Goal: Information Seeking & Learning: Learn about a topic

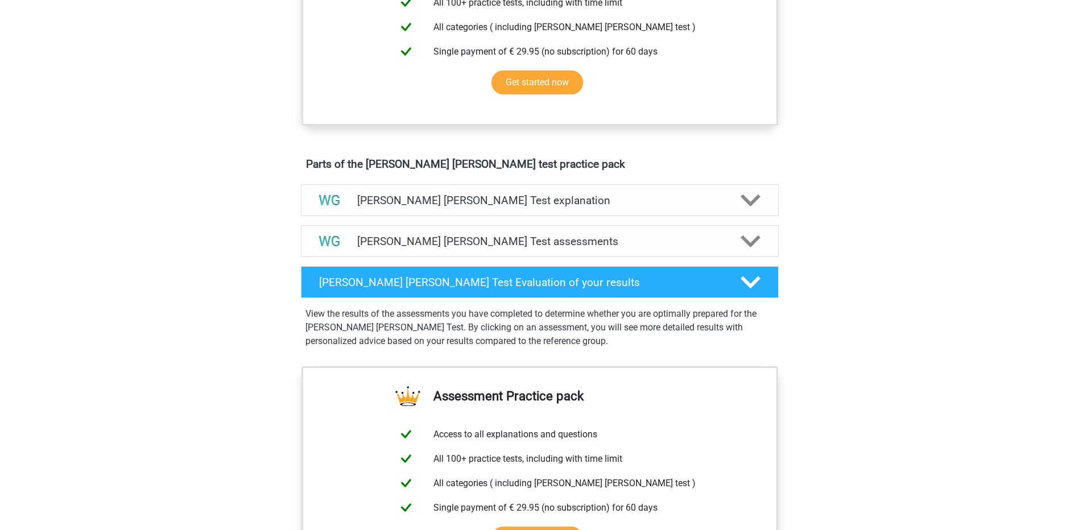
scroll to position [505, 0]
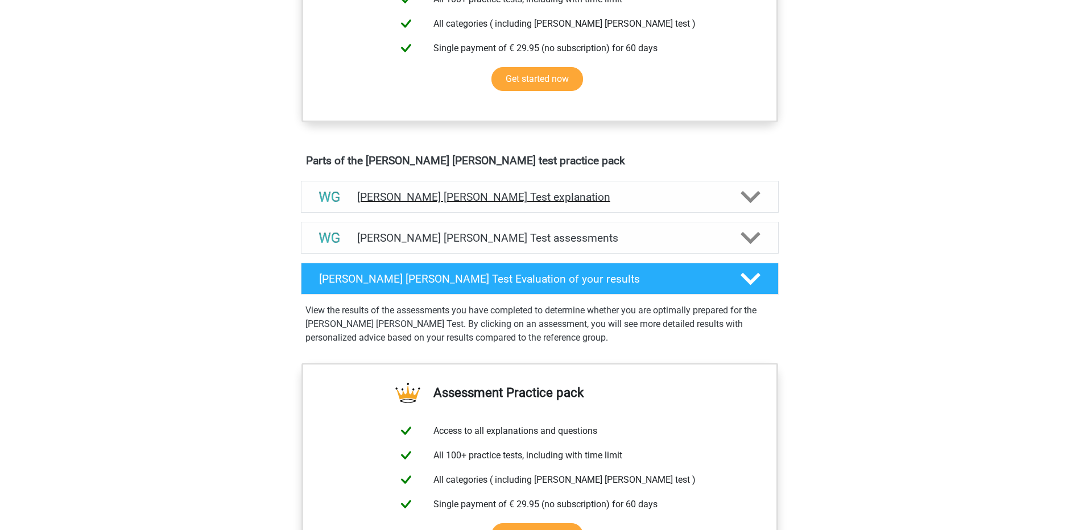
click at [749, 192] on icon at bounding box center [751, 197] width 20 height 20
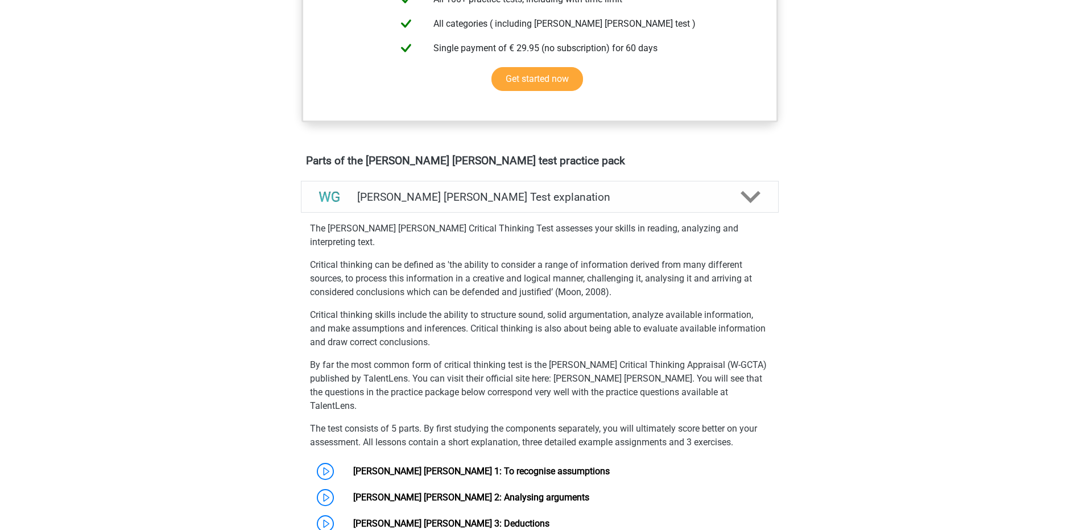
click at [353, 466] on link "[PERSON_NAME] [PERSON_NAME] 1: To recognise assumptions" at bounding box center [481, 471] width 257 height 11
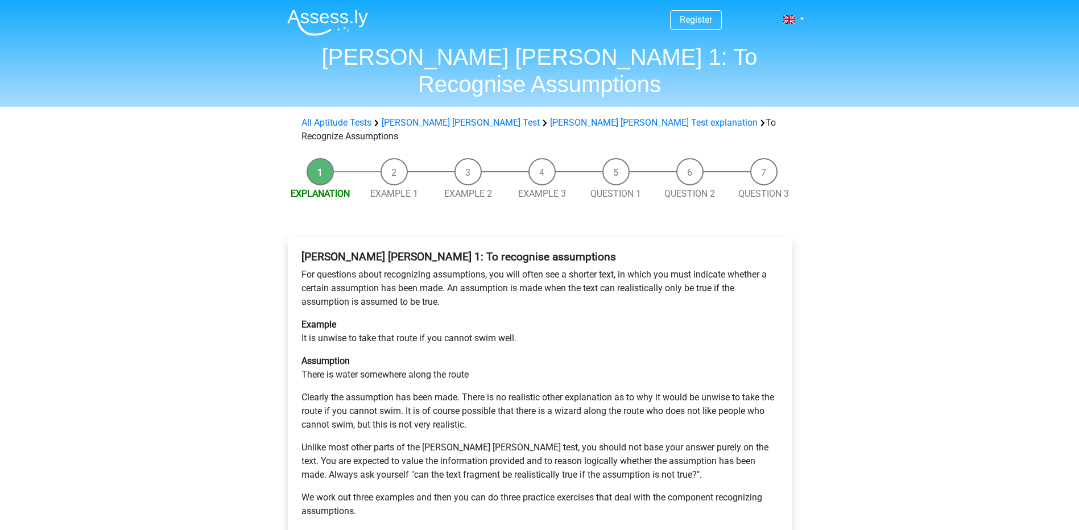
drag, startPoint x: 676, startPoint y: 302, endPoint x: 887, endPoint y: 240, distance: 220.5
click at [887, 240] on div "Register Nederlands English" at bounding box center [539, 459] width 1079 height 918
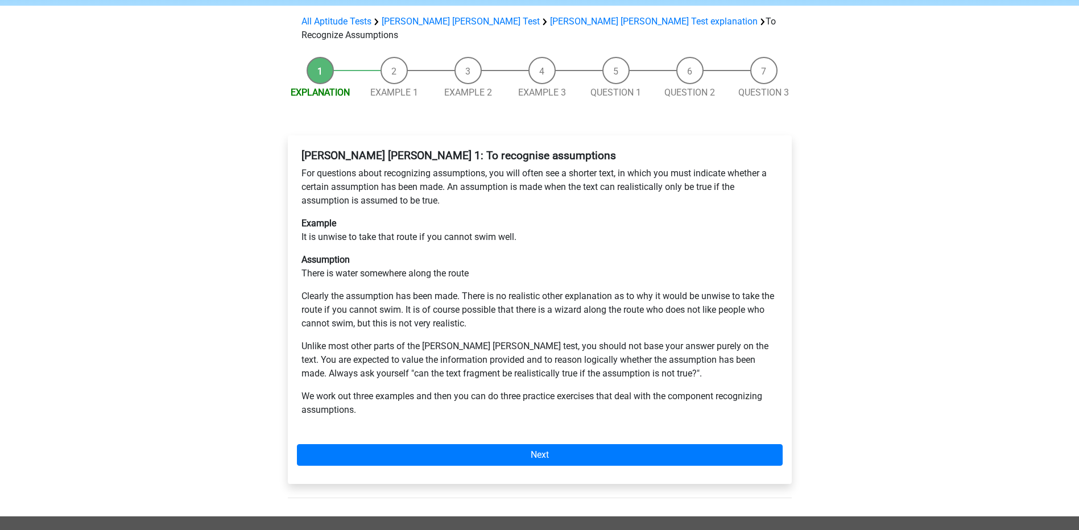
scroll to position [116, 0]
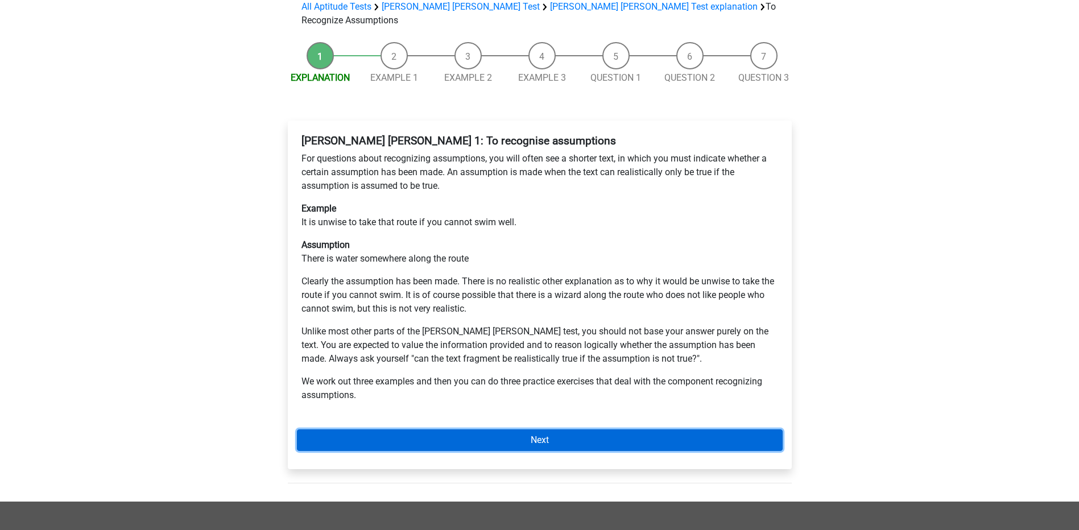
click at [527, 429] on link "Next" at bounding box center [540, 440] width 486 height 22
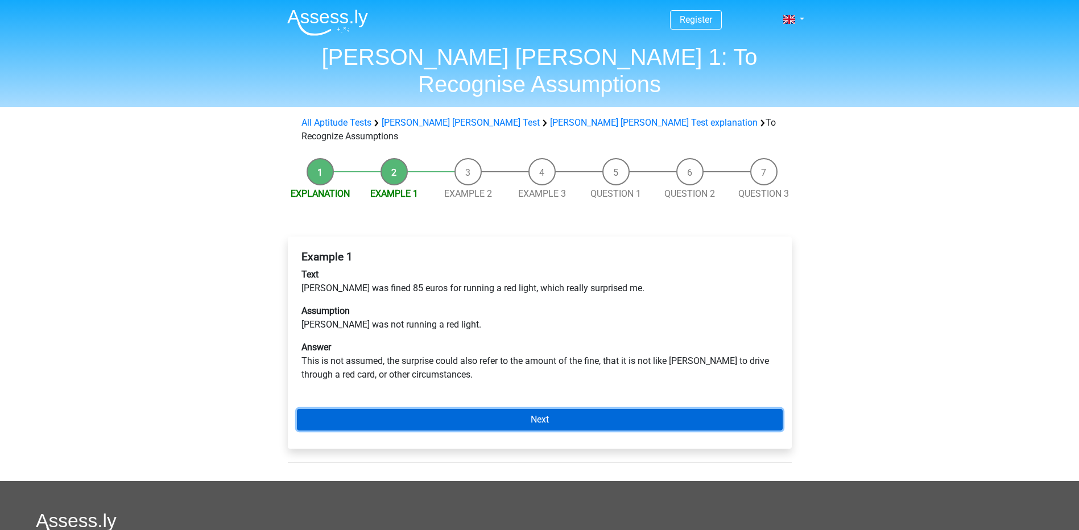
click at [543, 409] on link "Next" at bounding box center [540, 420] width 486 height 22
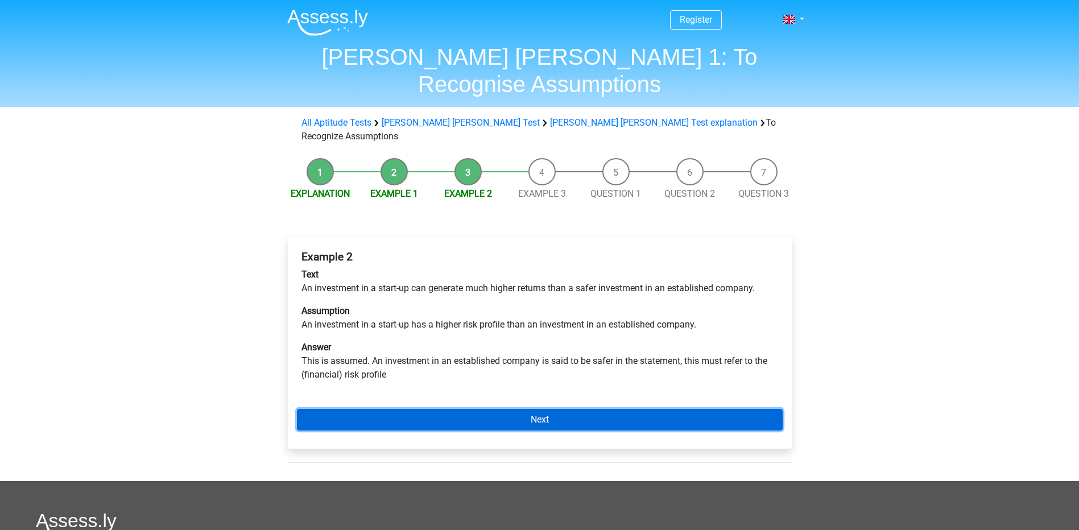
click at [509, 409] on link "Next" at bounding box center [540, 420] width 486 height 22
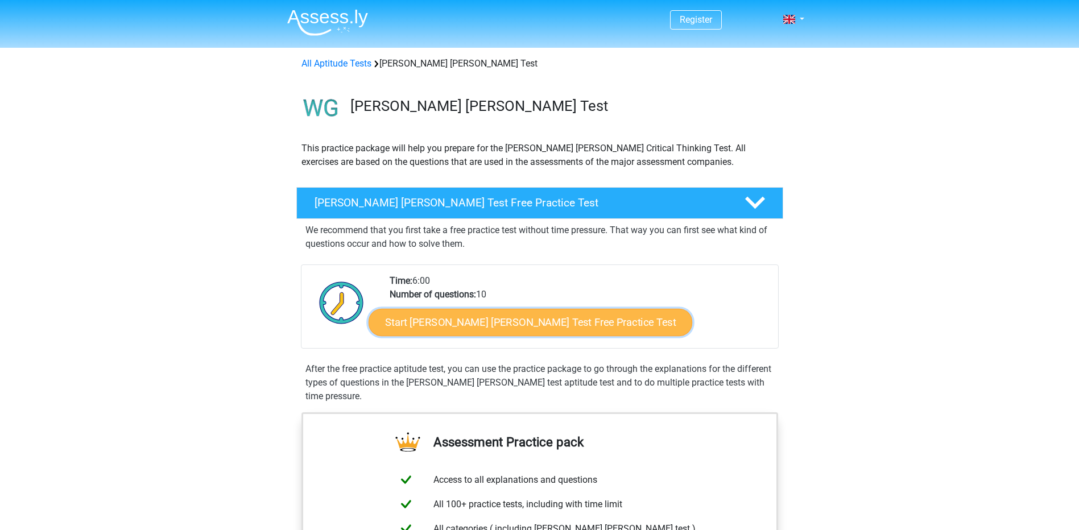
click at [455, 317] on link "Start Watson Glaser Test Free Practice Test" at bounding box center [531, 322] width 324 height 27
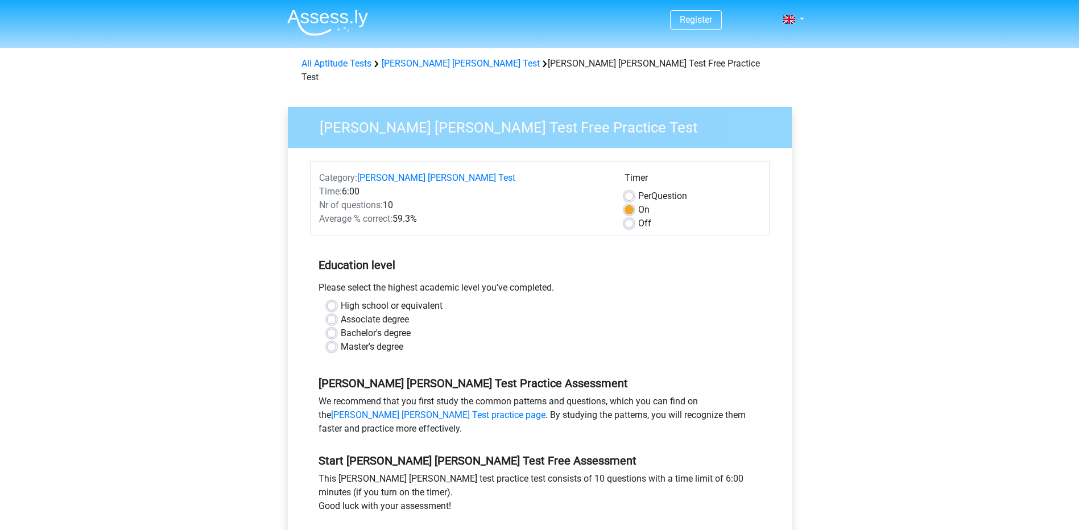
click at [341, 326] on label "Bachelor's degree" at bounding box center [376, 333] width 70 height 14
click at [332, 326] on input "Bachelor's degree" at bounding box center [331, 331] width 9 height 11
radio input "true"
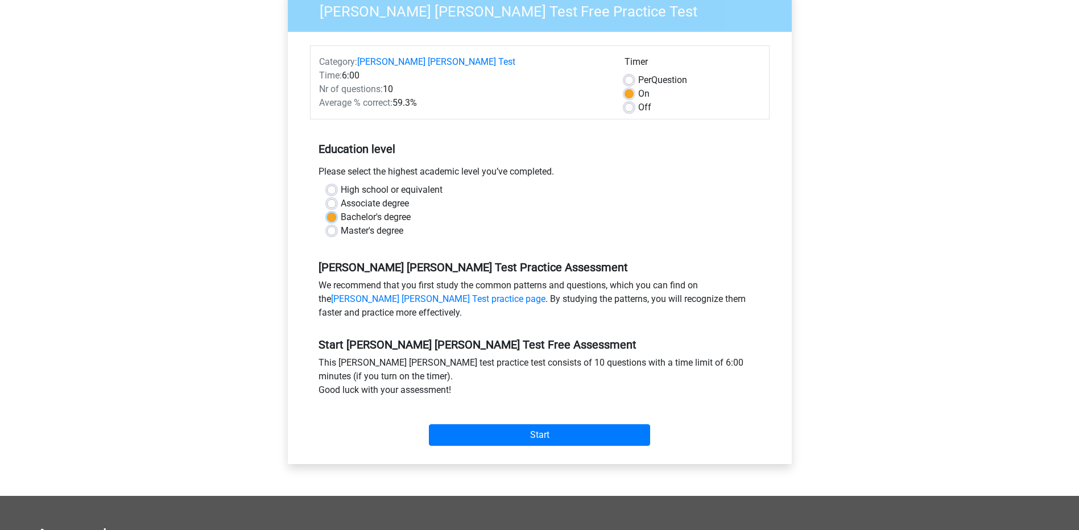
scroll to position [126, 0]
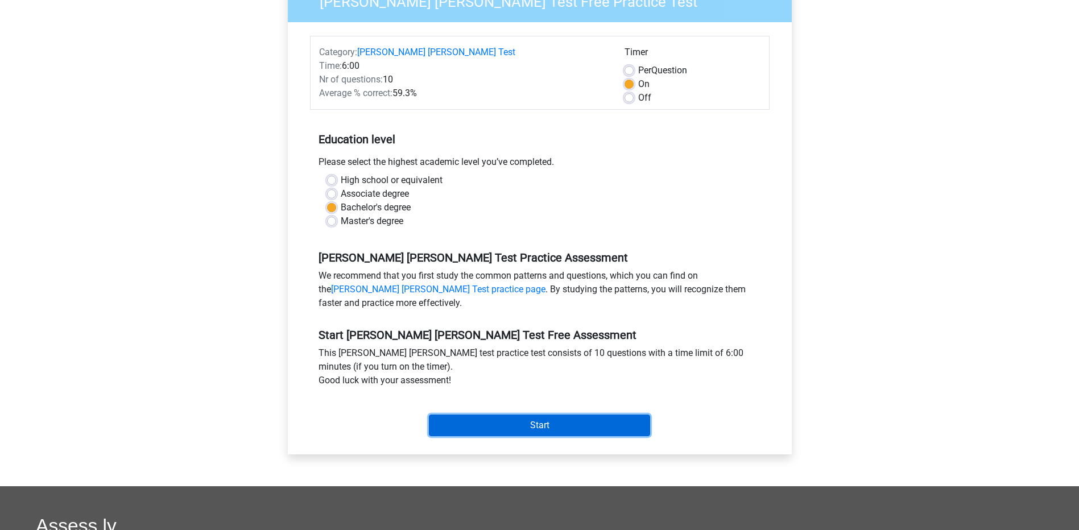
click at [565, 415] on input "Start" at bounding box center [539, 426] width 221 height 22
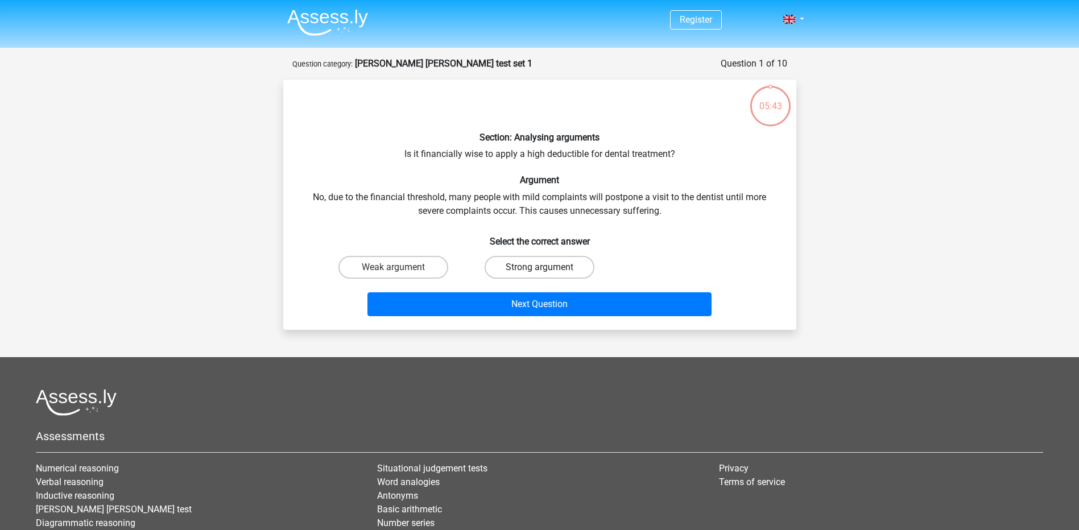
click at [534, 267] on label "Strong argument" at bounding box center [540, 267] width 110 height 23
click at [539, 267] on input "Strong argument" at bounding box center [542, 270] width 7 height 7
radio input "true"
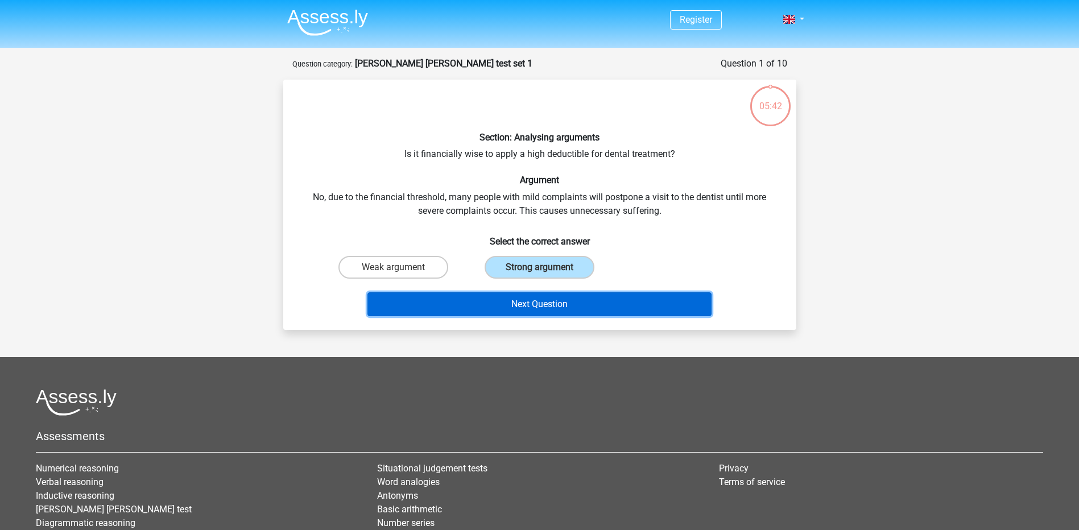
click at [532, 301] on button "Next Question" at bounding box center [539, 304] width 344 height 24
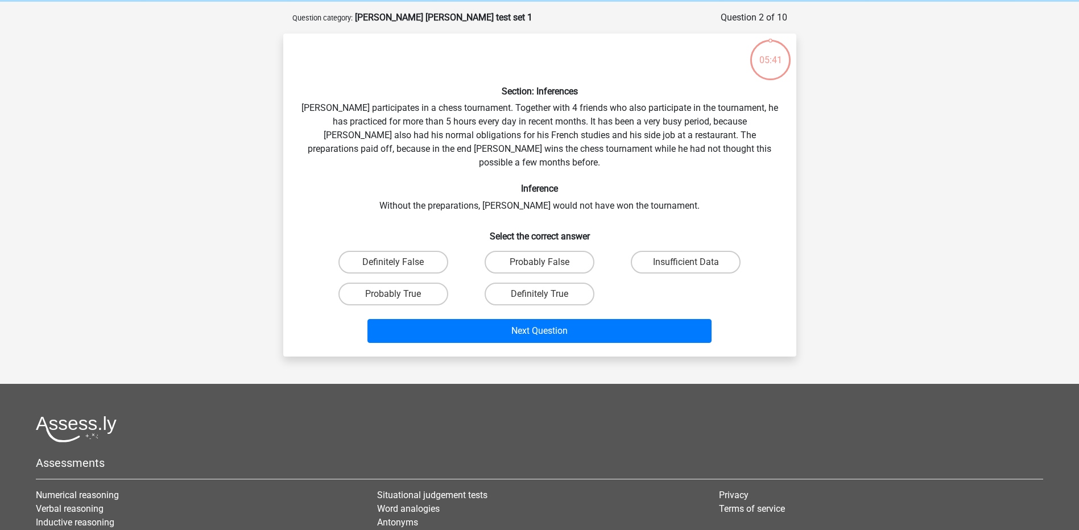
scroll to position [57, 0]
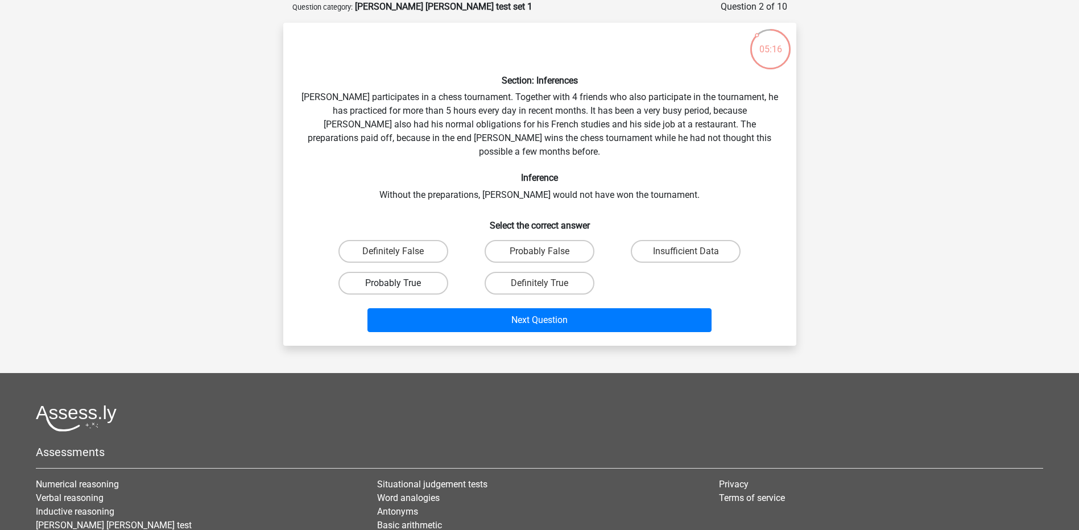
click at [415, 272] on label "Probably True" at bounding box center [393, 283] width 110 height 23
click at [400, 283] on input "Probably True" at bounding box center [396, 286] width 7 height 7
radio input "true"
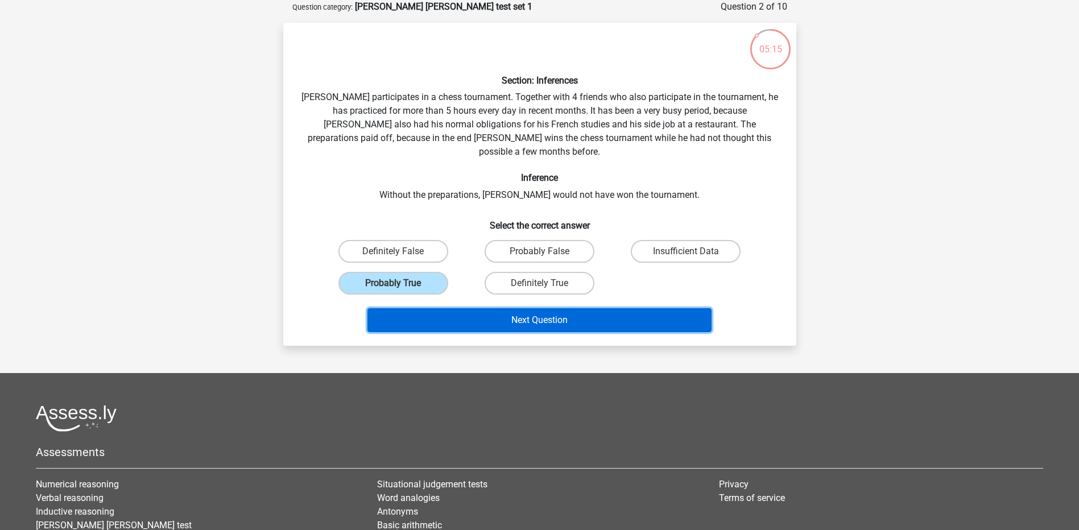
click at [510, 308] on button "Next Question" at bounding box center [539, 320] width 344 height 24
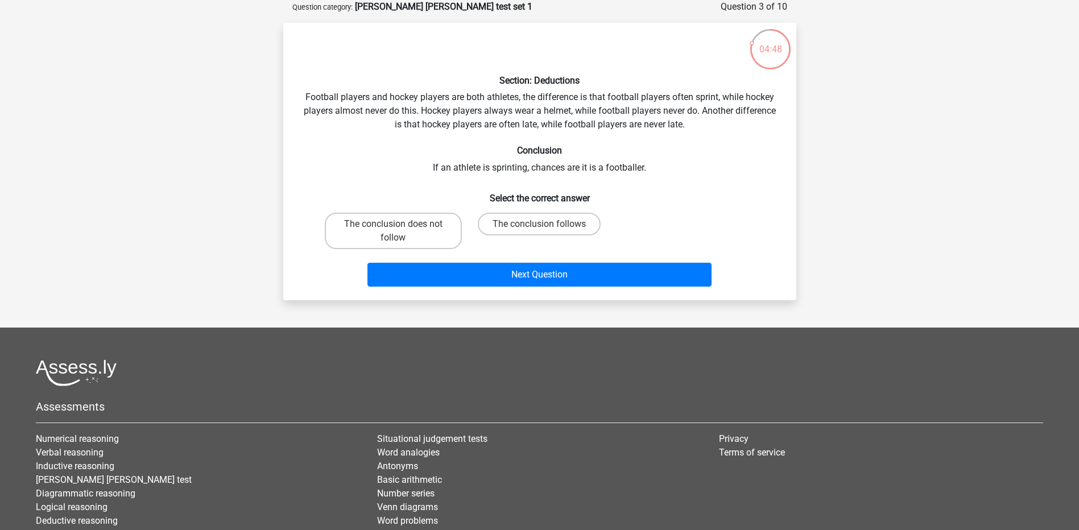
click at [396, 226] on input "The conclusion does not follow" at bounding box center [396, 227] width 7 height 7
radio input "true"
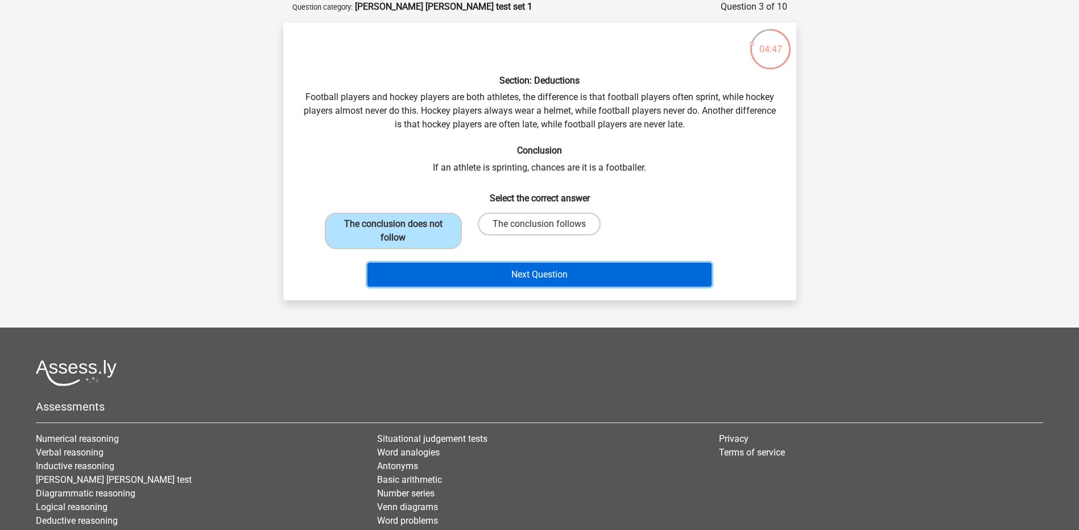
click at [518, 271] on button "Next Question" at bounding box center [539, 275] width 344 height 24
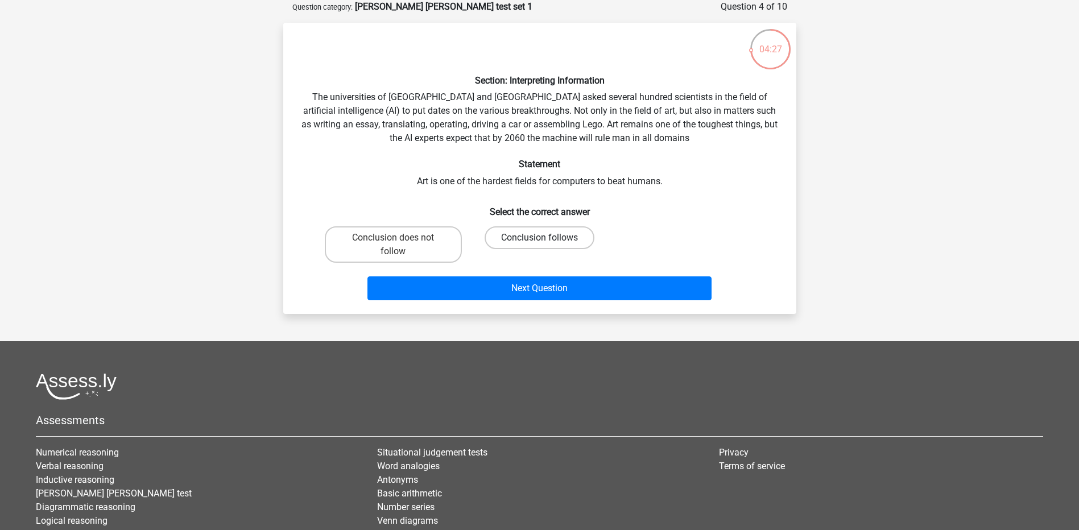
click at [501, 240] on label "Conclusion follows" at bounding box center [540, 237] width 110 height 23
click at [539, 240] on input "Conclusion follows" at bounding box center [542, 241] width 7 height 7
radio input "true"
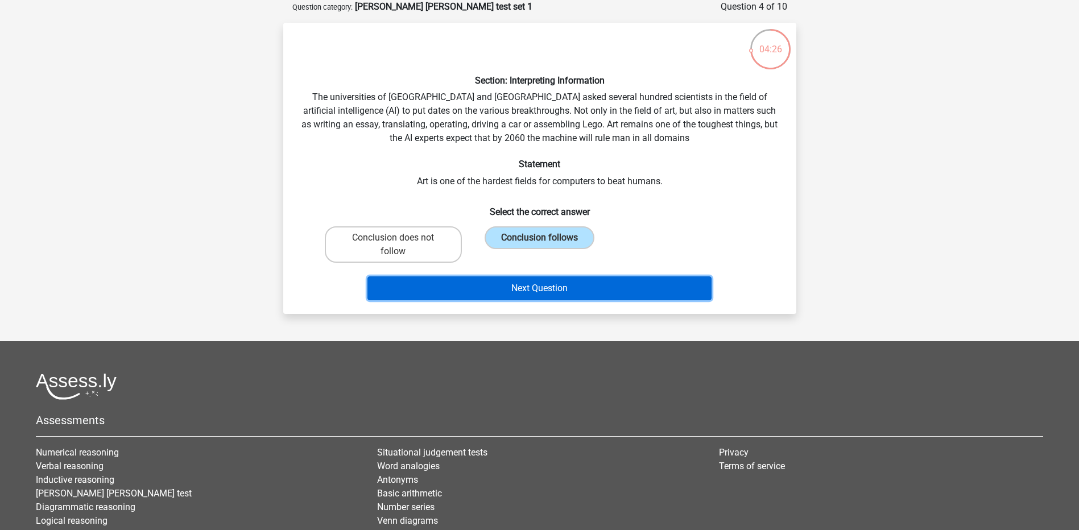
click at [530, 284] on button "Next Question" at bounding box center [539, 288] width 344 height 24
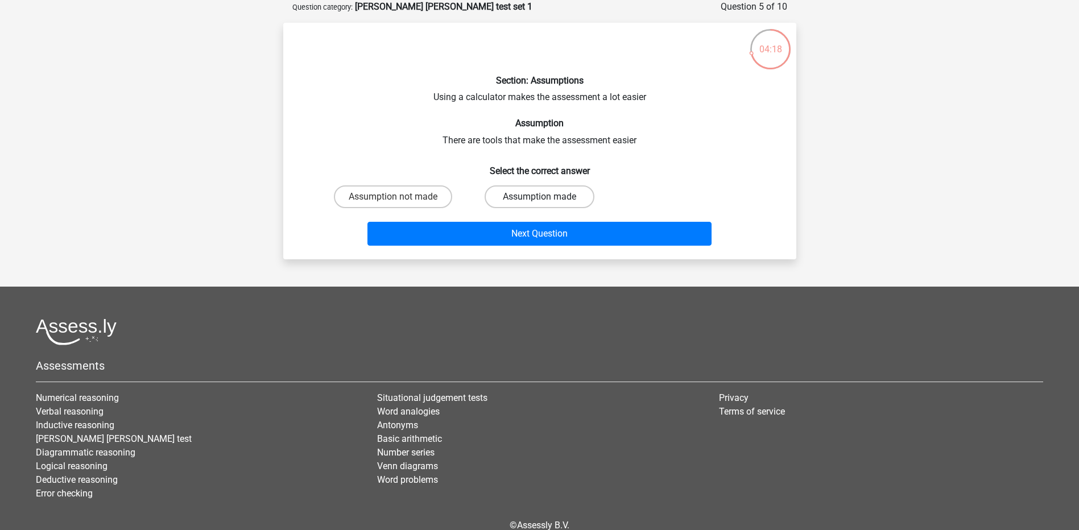
click at [514, 193] on label "Assumption made" at bounding box center [540, 196] width 110 height 23
click at [539, 197] on input "Assumption made" at bounding box center [542, 200] width 7 height 7
radio input "true"
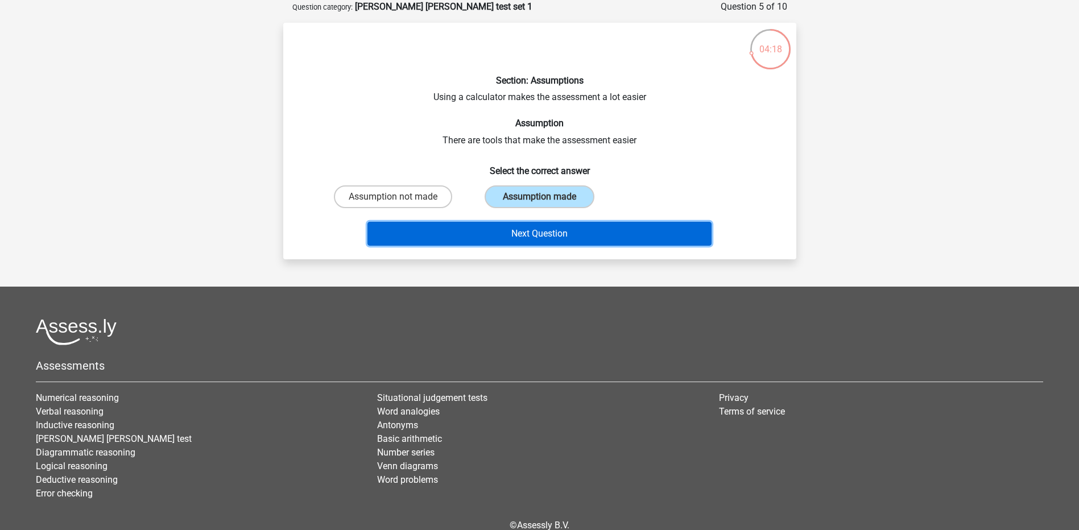
click at [522, 228] on button "Next Question" at bounding box center [539, 234] width 344 height 24
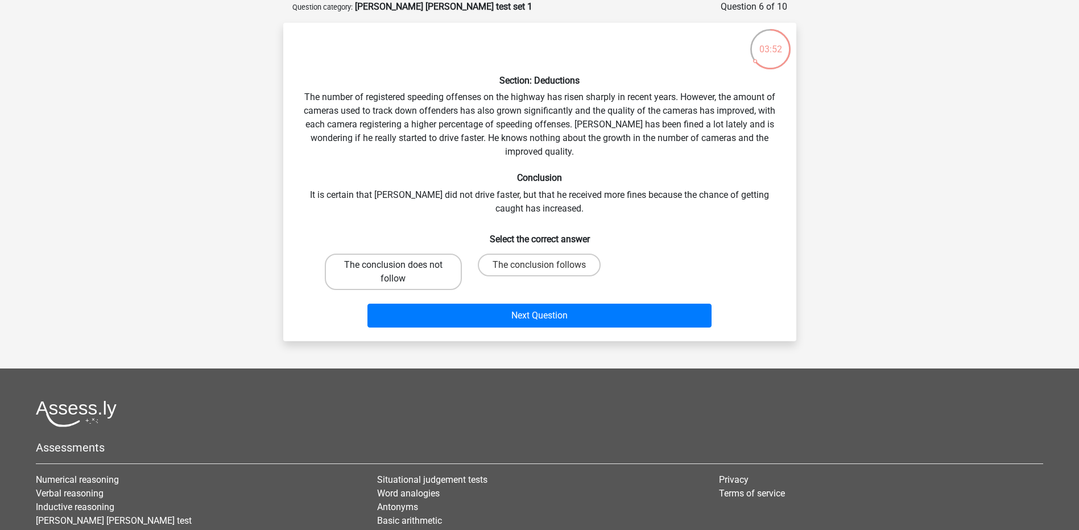
click at [434, 269] on label "The conclusion does not follow" at bounding box center [393, 272] width 137 height 36
click at [400, 269] on input "The conclusion does not follow" at bounding box center [396, 268] width 7 height 7
radio input "true"
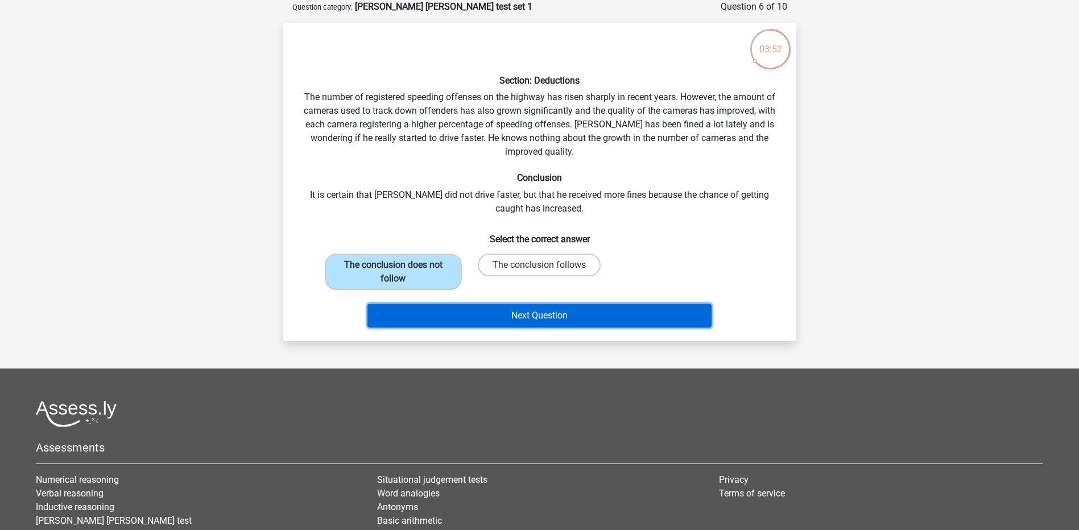
click at [507, 308] on button "Next Question" at bounding box center [539, 316] width 344 height 24
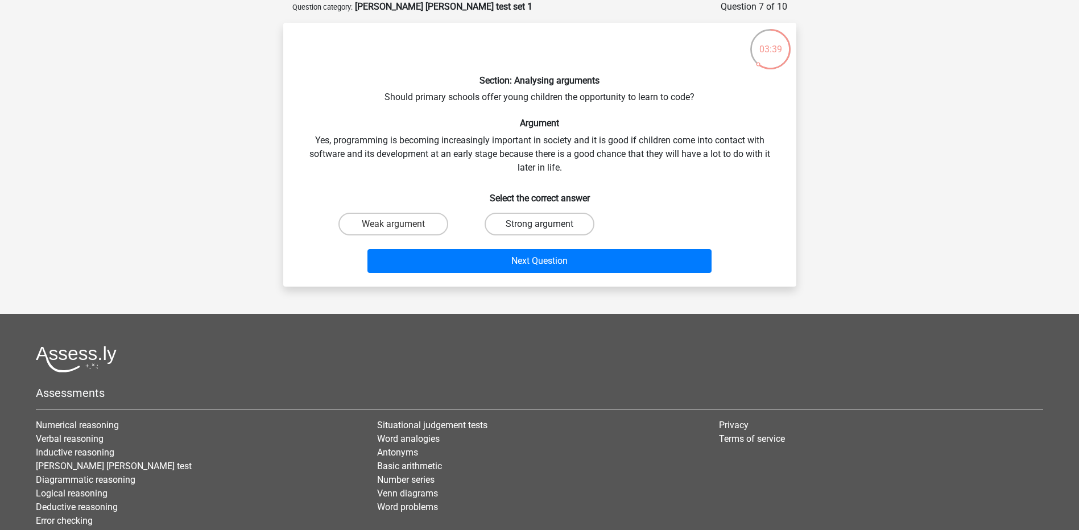
click at [545, 221] on label "Strong argument" at bounding box center [540, 224] width 110 height 23
click at [545, 224] on input "Strong argument" at bounding box center [542, 227] width 7 height 7
radio input "true"
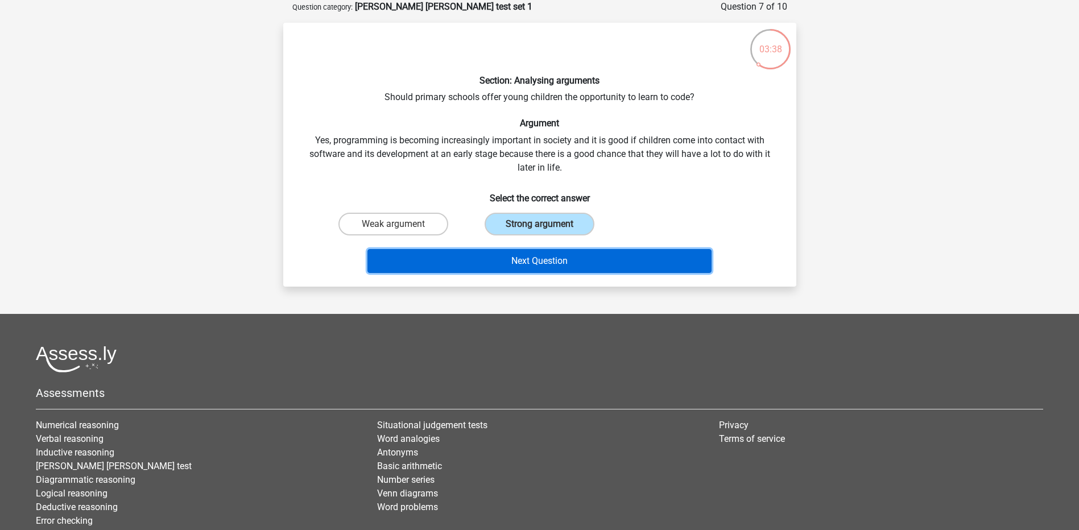
click at [543, 262] on button "Next Question" at bounding box center [539, 261] width 344 height 24
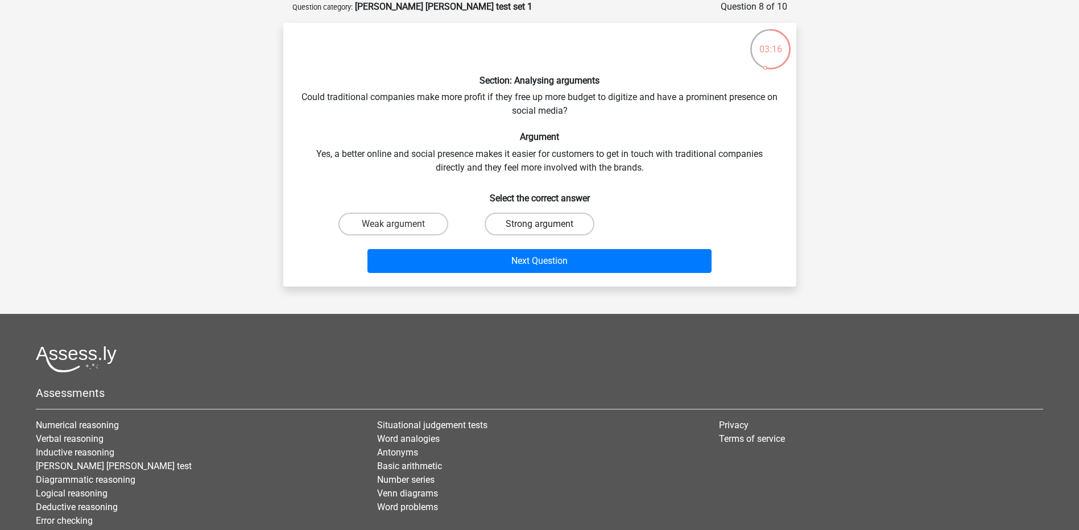
click at [515, 220] on label "Strong argument" at bounding box center [540, 224] width 110 height 23
click at [539, 224] on input "Strong argument" at bounding box center [542, 227] width 7 height 7
radio input "true"
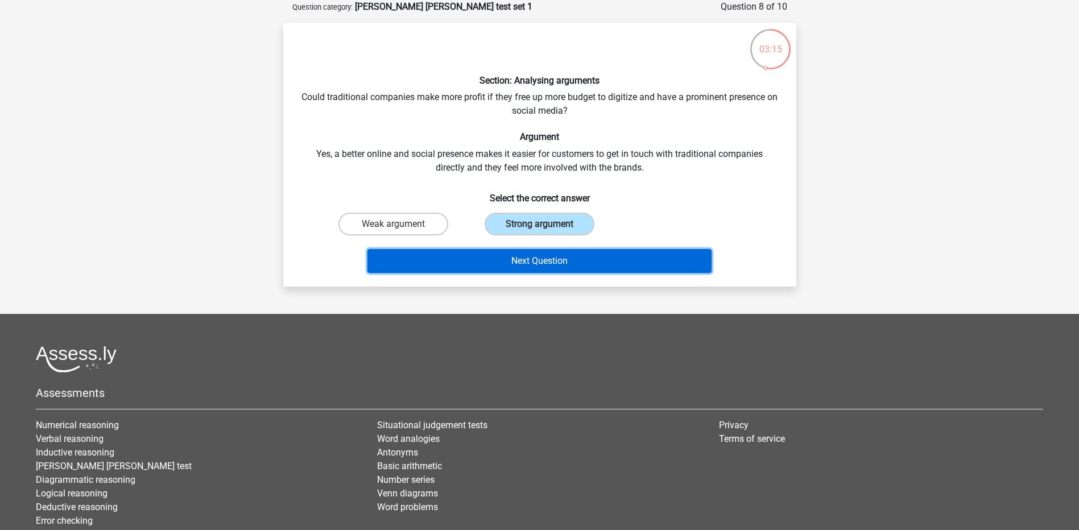
click at [518, 260] on button "Next Question" at bounding box center [539, 261] width 344 height 24
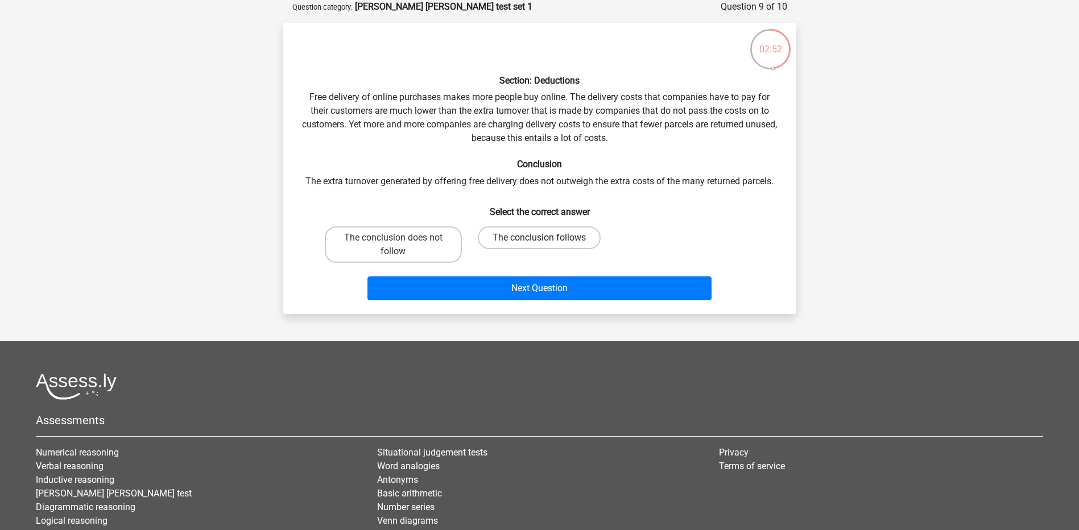
click at [581, 238] on label "The conclusion follows" at bounding box center [539, 237] width 123 height 23
click at [547, 238] on input "The conclusion follows" at bounding box center [542, 241] width 7 height 7
radio input "true"
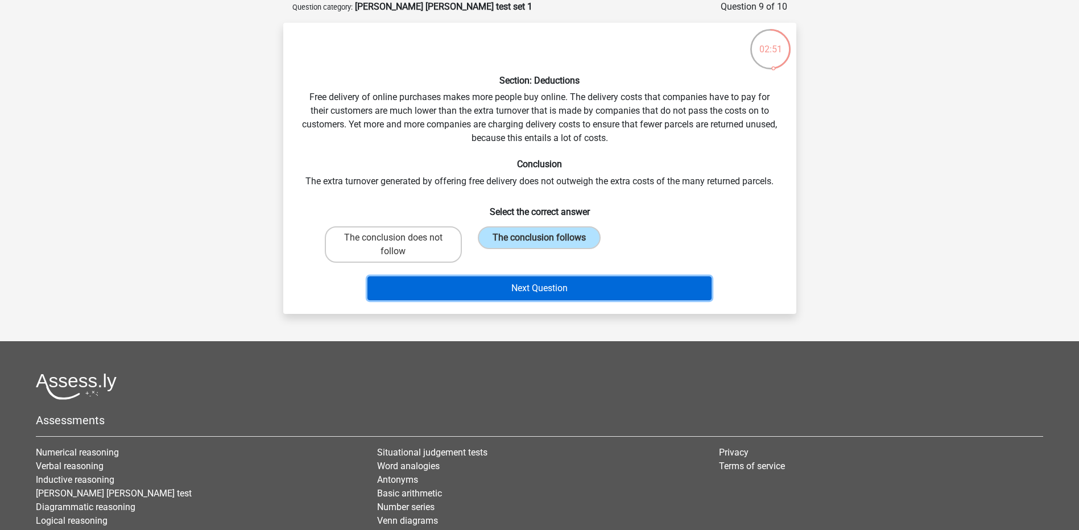
click at [585, 286] on button "Next Question" at bounding box center [539, 288] width 344 height 24
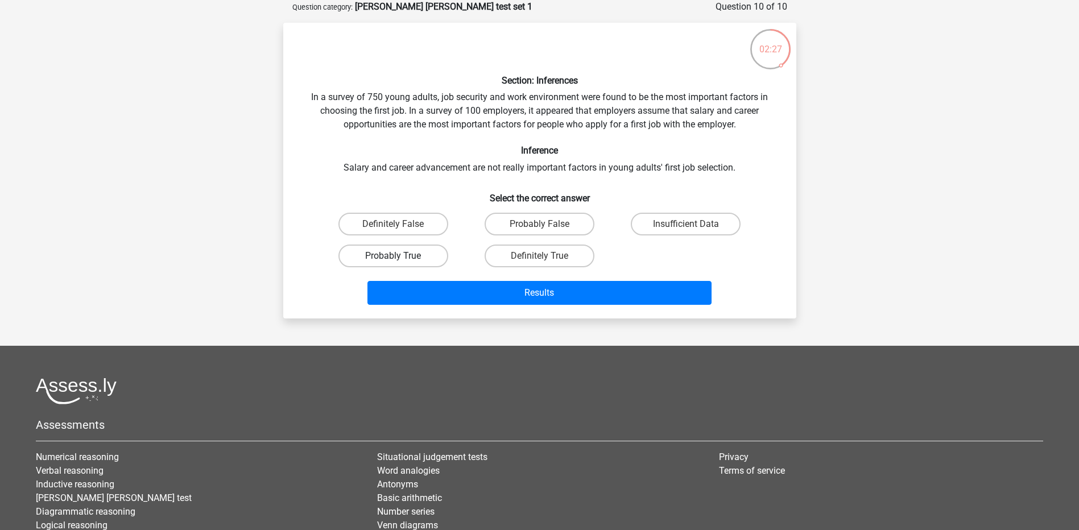
click at [407, 259] on label "Probably True" at bounding box center [393, 256] width 110 height 23
click at [400, 259] on input "Probably True" at bounding box center [396, 259] width 7 height 7
radio input "true"
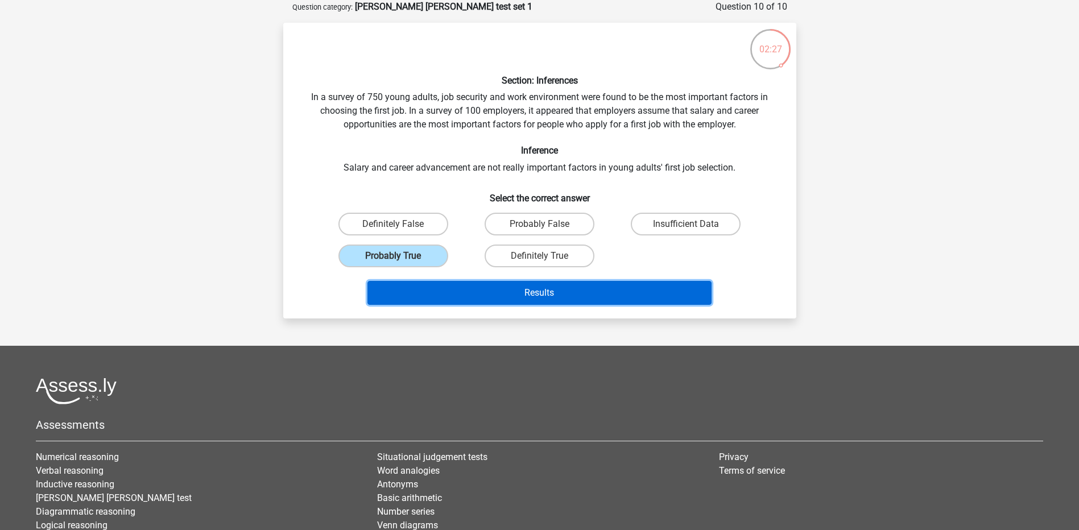
click at [493, 297] on button "Results" at bounding box center [539, 293] width 344 height 24
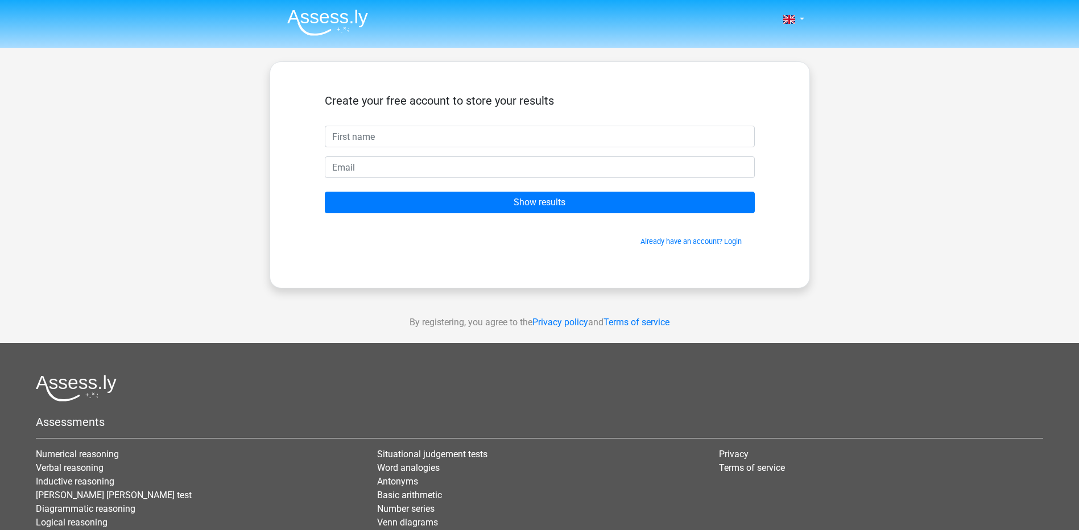
type input "L"
type input "Laura"
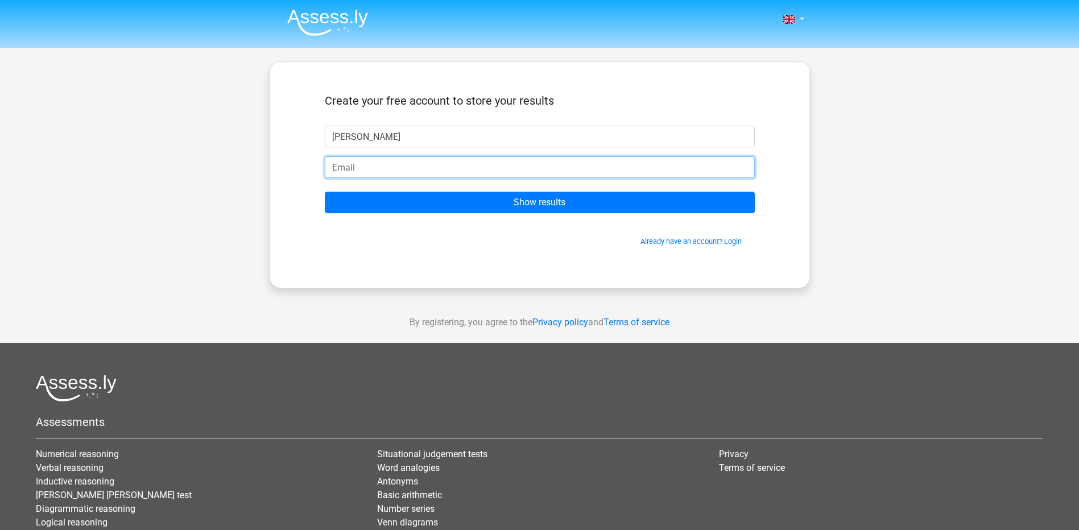
click at [407, 173] on input "email" at bounding box center [540, 167] width 430 height 22
type input "laurakdyer@yahoo.co.uk"
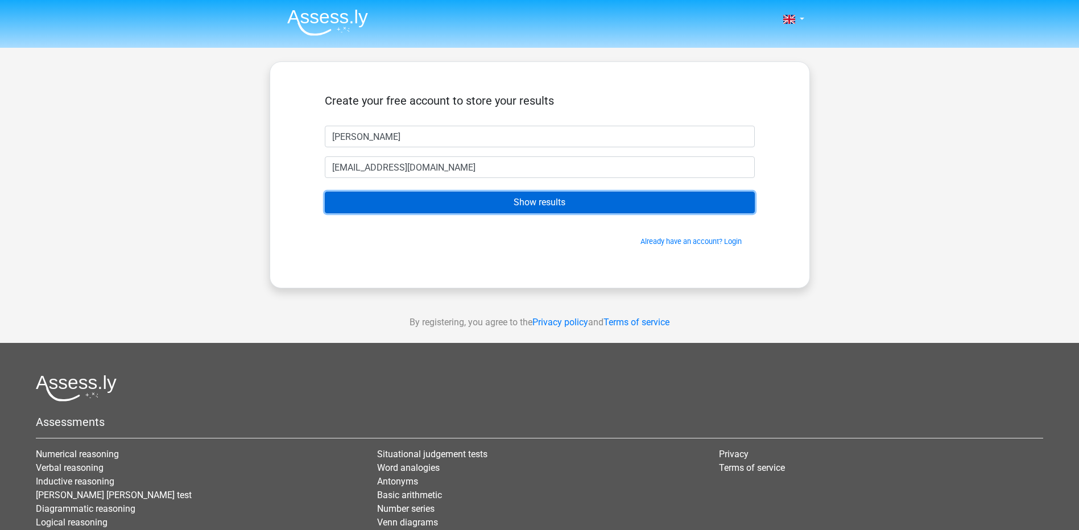
click at [512, 203] on input "Show results" at bounding box center [540, 203] width 430 height 22
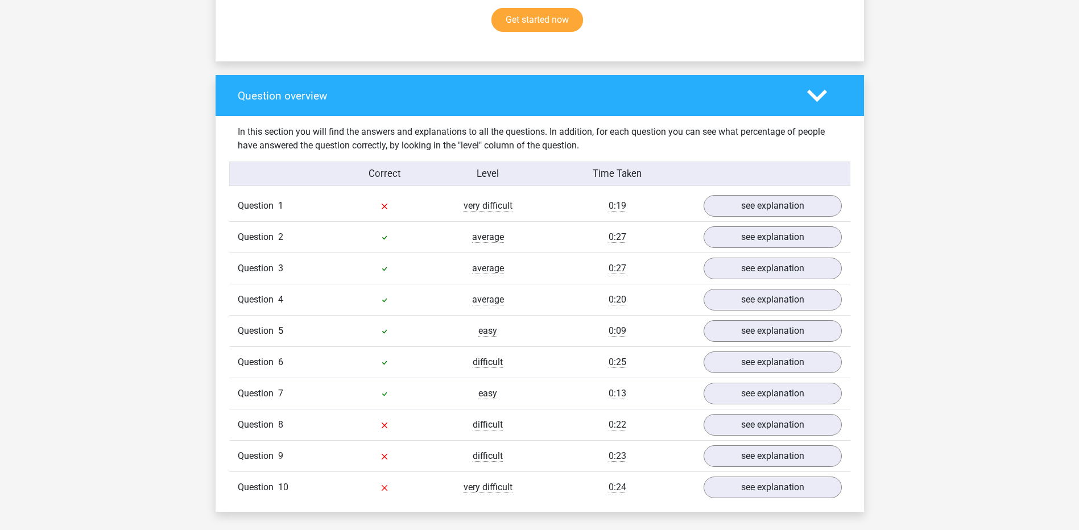
scroll to position [779, 0]
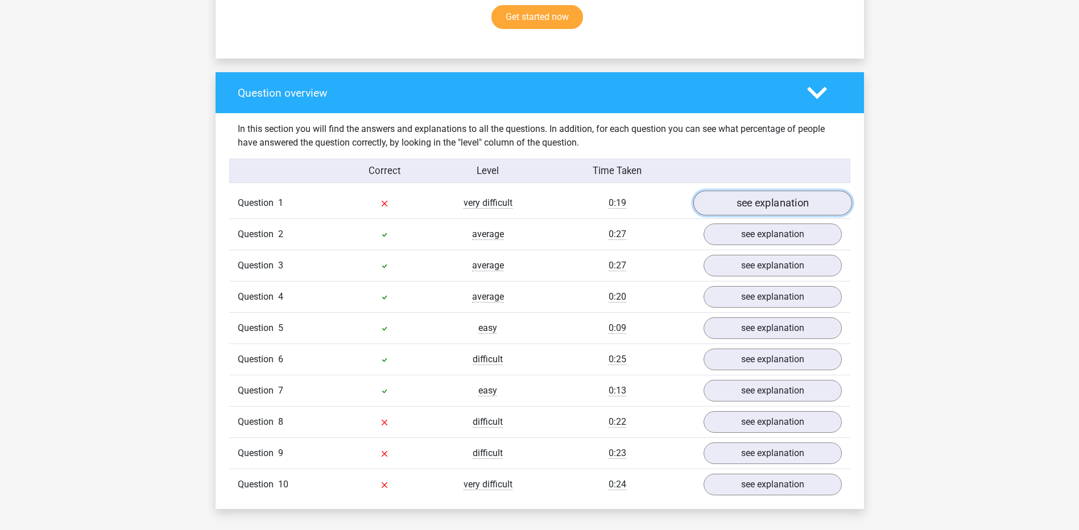
click at [754, 199] on link "see explanation" at bounding box center [772, 203] width 159 height 25
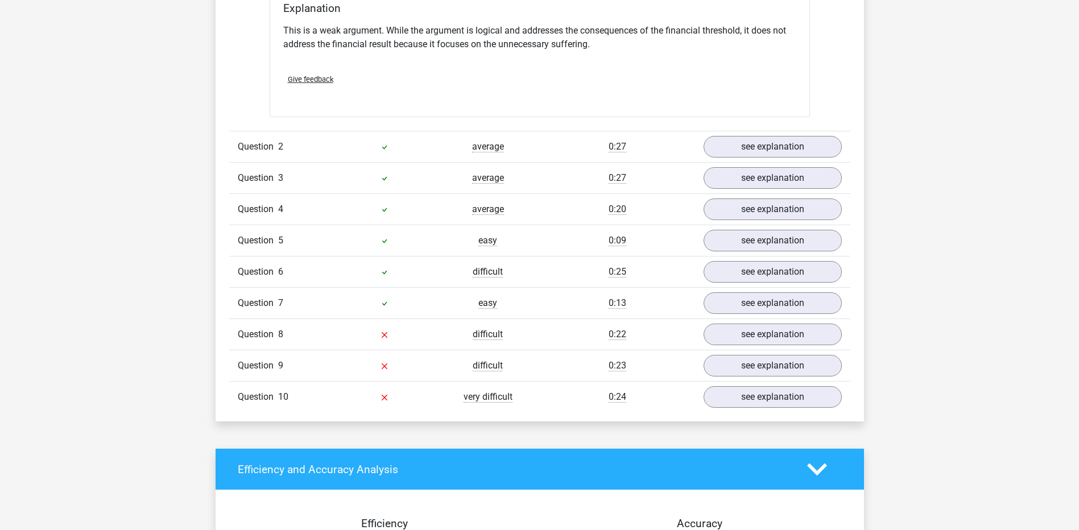
scroll to position [1187, 0]
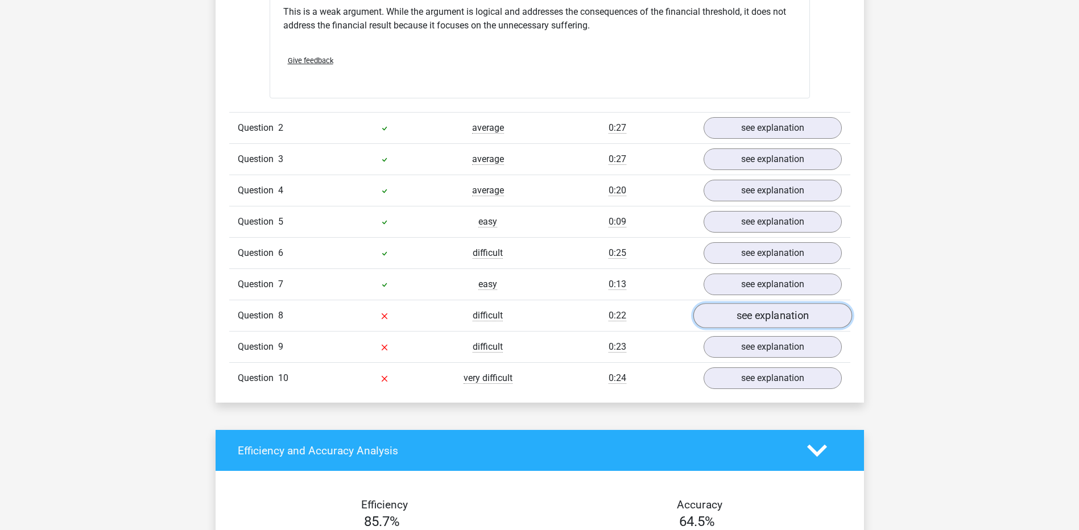
click at [746, 304] on link "see explanation" at bounding box center [772, 315] width 159 height 25
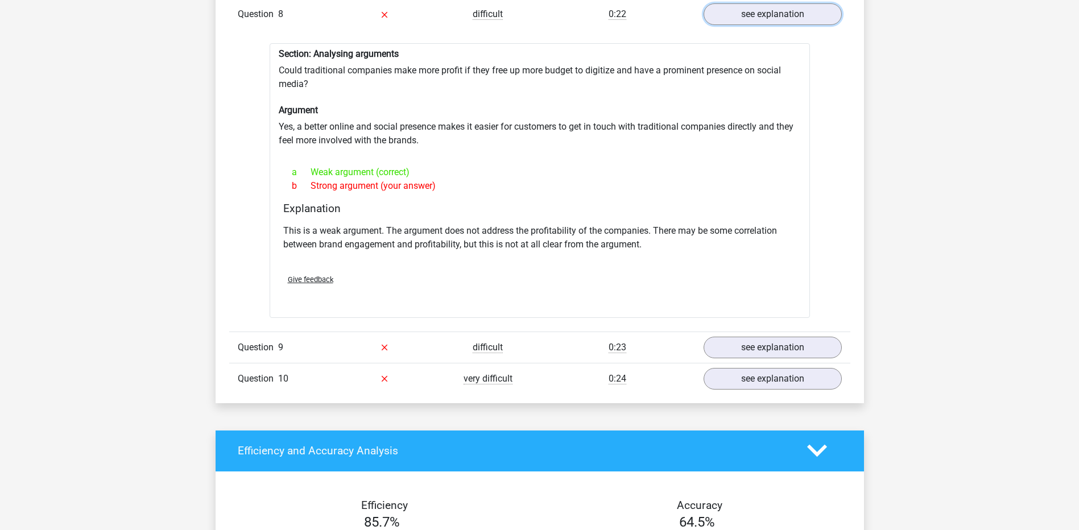
scroll to position [1509, 0]
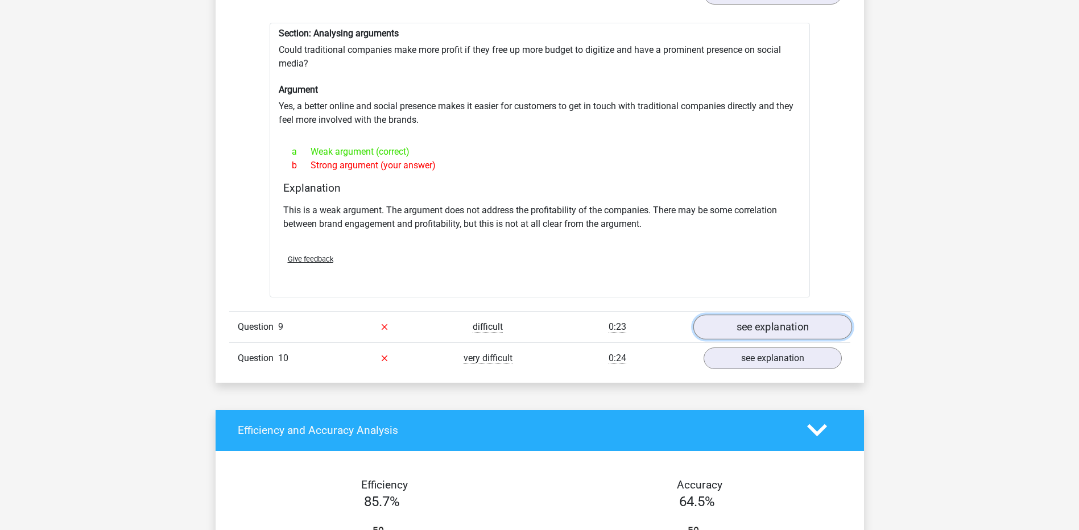
click at [788, 315] on link "see explanation" at bounding box center [772, 327] width 159 height 25
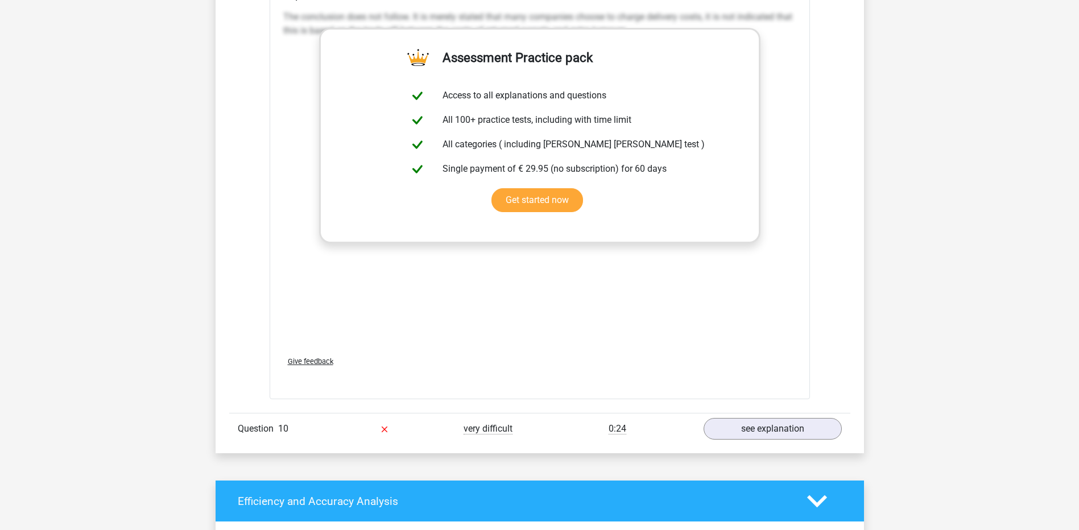
scroll to position [2125, 0]
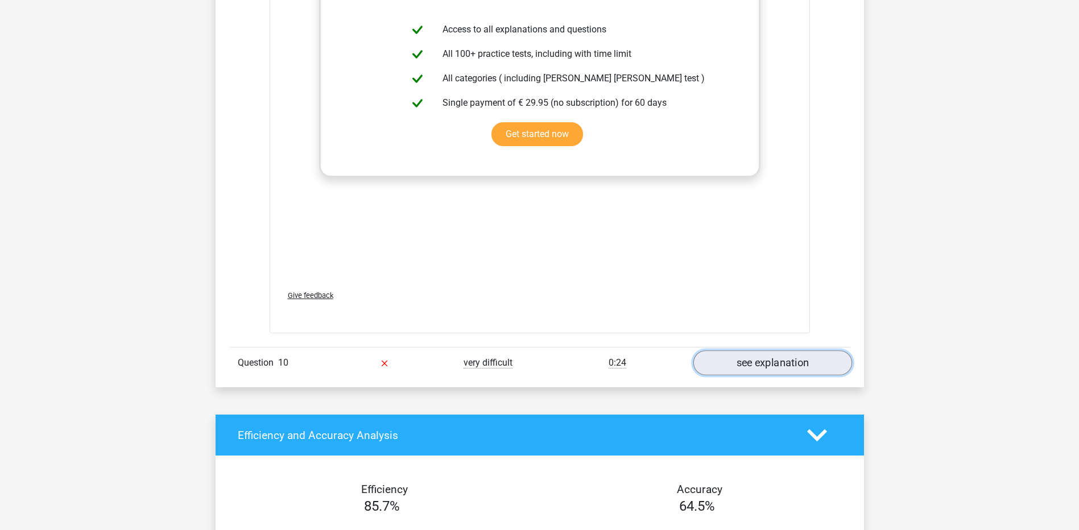
click at [779, 359] on link "see explanation" at bounding box center [772, 362] width 159 height 25
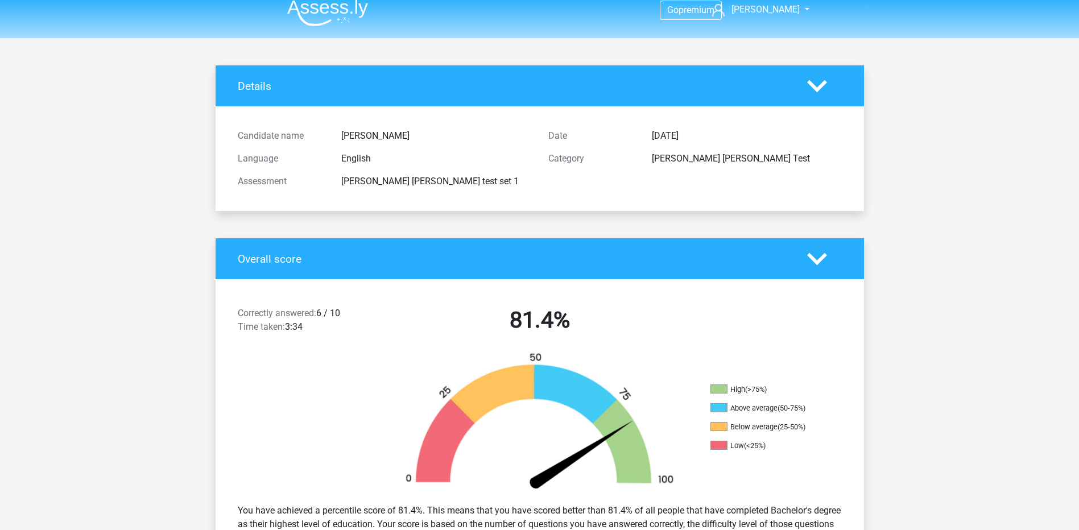
scroll to position [0, 0]
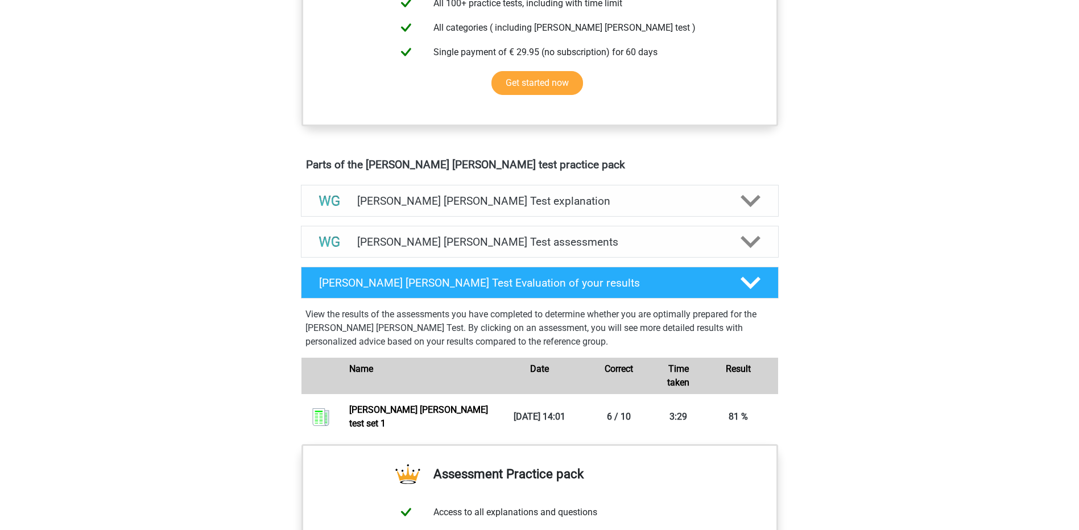
scroll to position [526, 0]
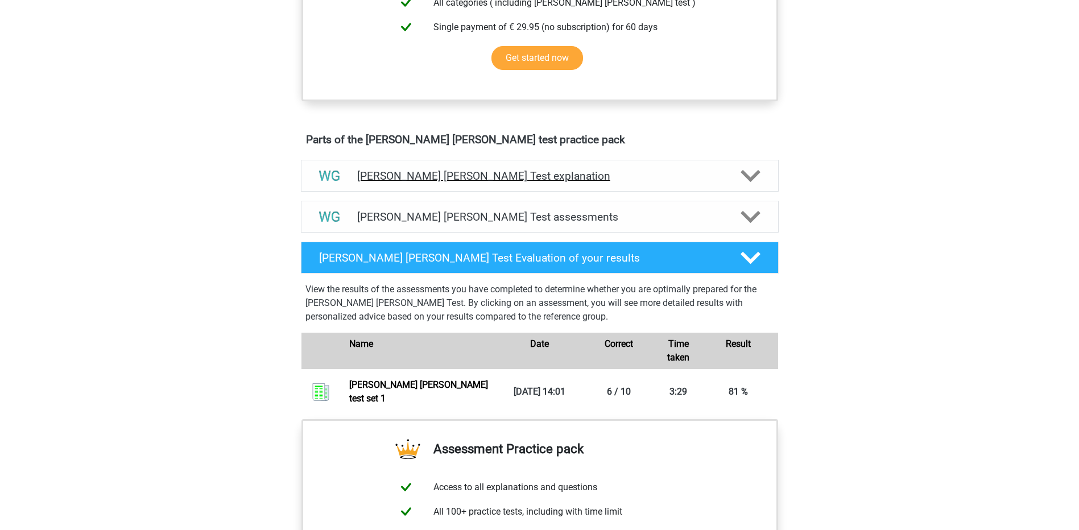
click at [753, 178] on polygon at bounding box center [751, 176] width 20 height 13
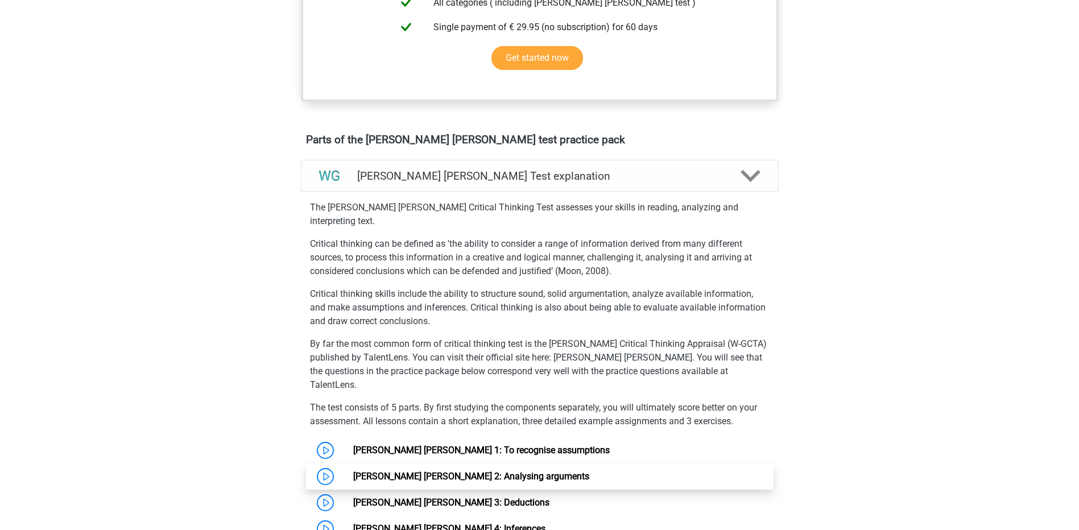
click at [353, 471] on link "[PERSON_NAME] [PERSON_NAME] 2: Analysing arguments" at bounding box center [471, 476] width 236 height 11
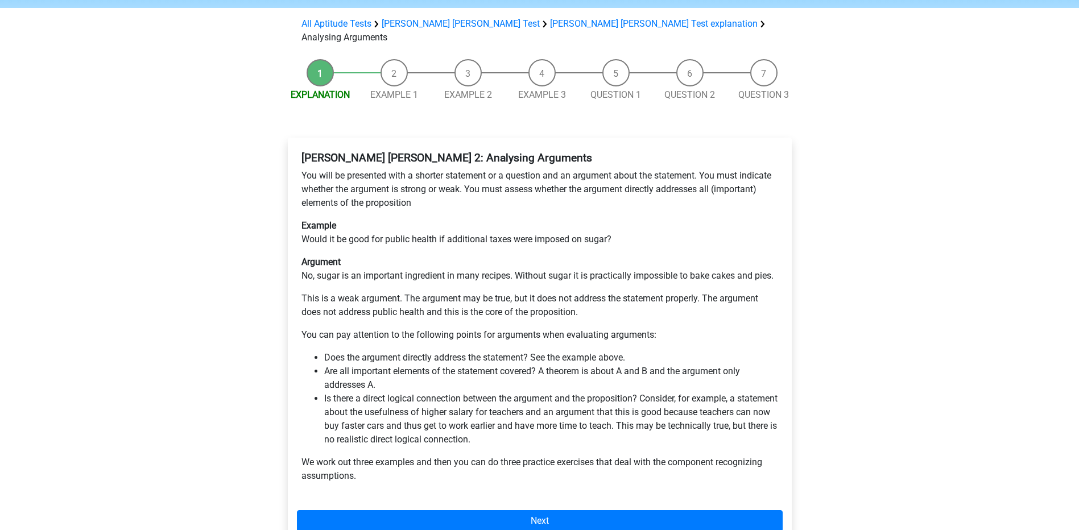
scroll to position [101, 0]
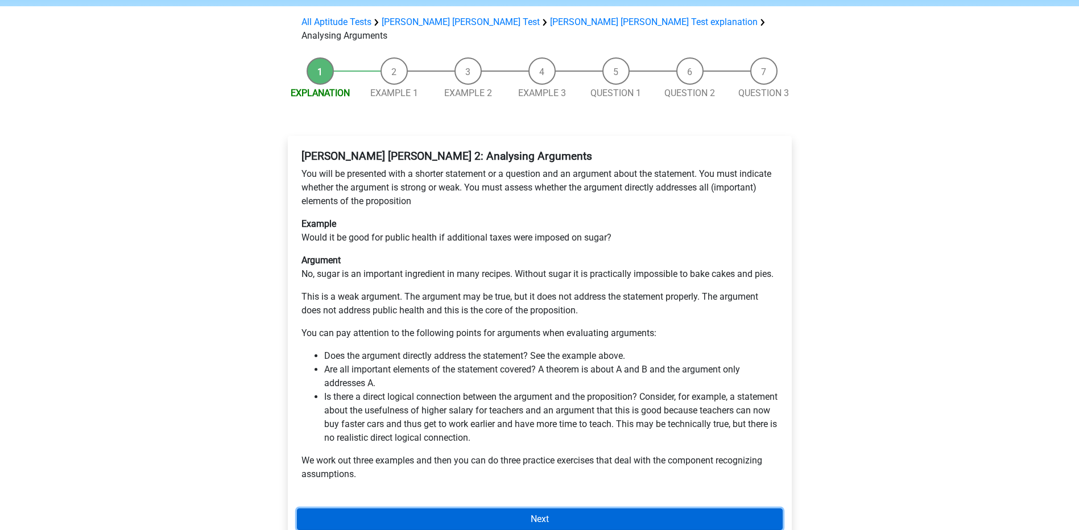
click at [534, 509] on link "Next" at bounding box center [540, 520] width 486 height 22
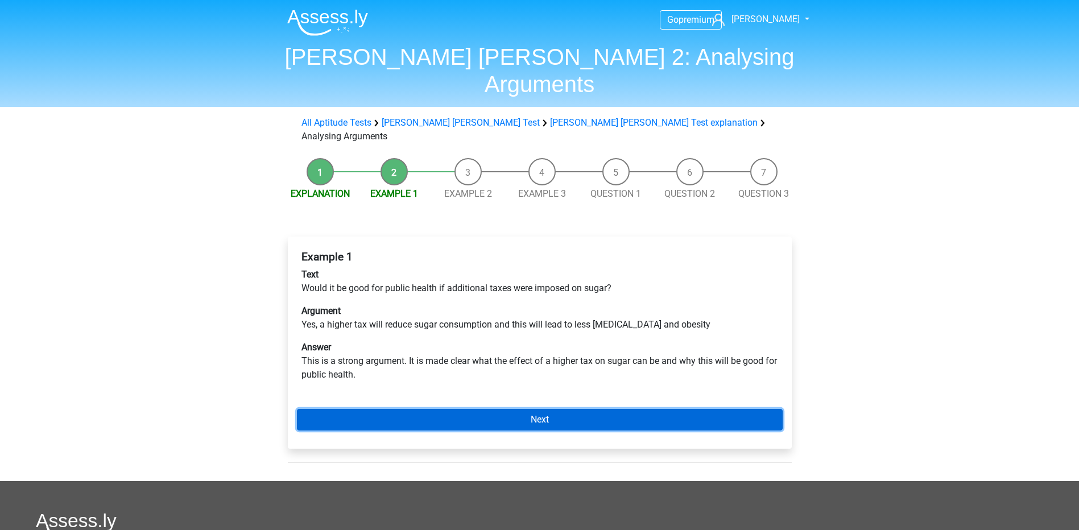
click at [516, 409] on link "Next" at bounding box center [540, 420] width 486 height 22
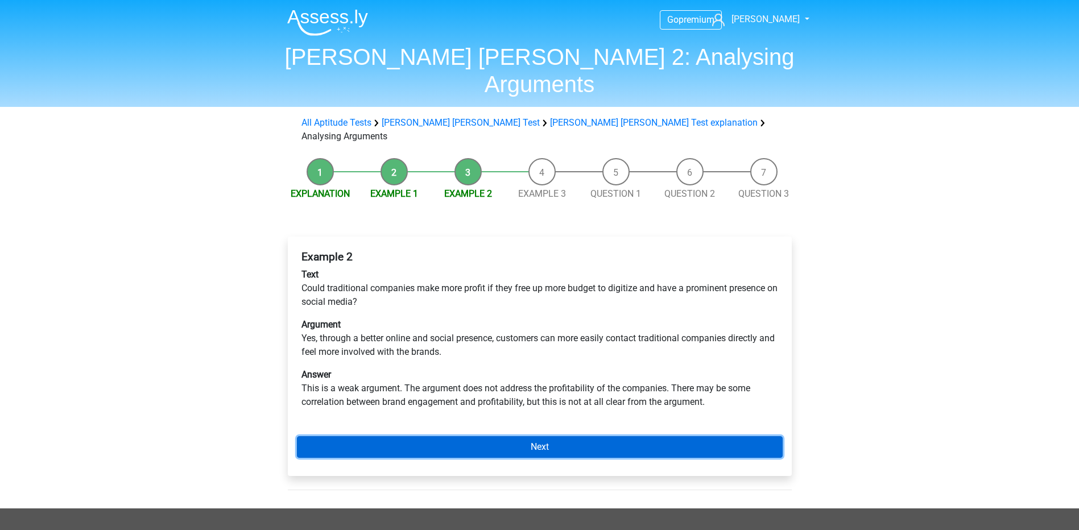
click at [523, 436] on link "Next" at bounding box center [540, 447] width 486 height 22
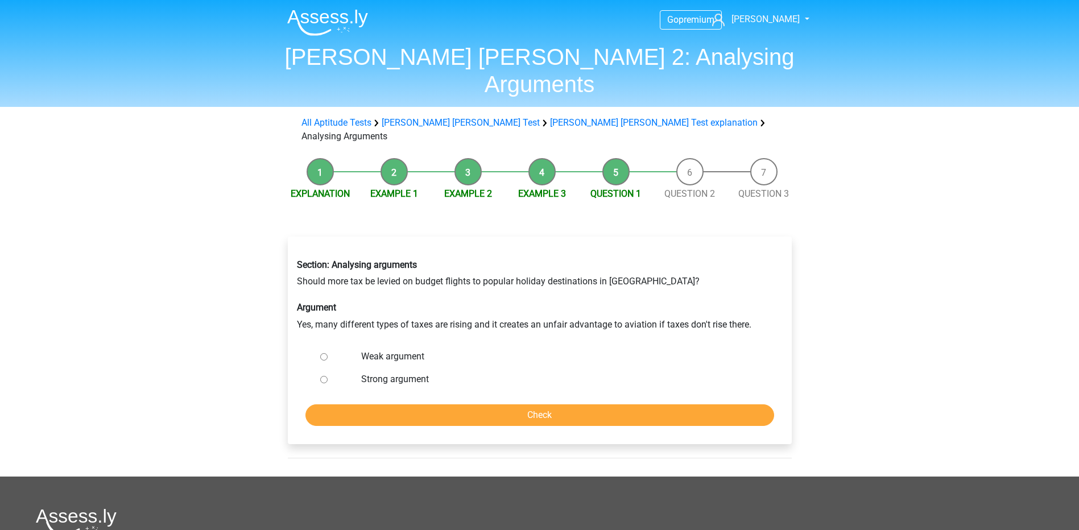
click at [321, 376] on input "Strong argument" at bounding box center [323, 379] width 7 height 7
radio input "true"
click at [531, 404] on input "Check" at bounding box center [539, 415] width 469 height 22
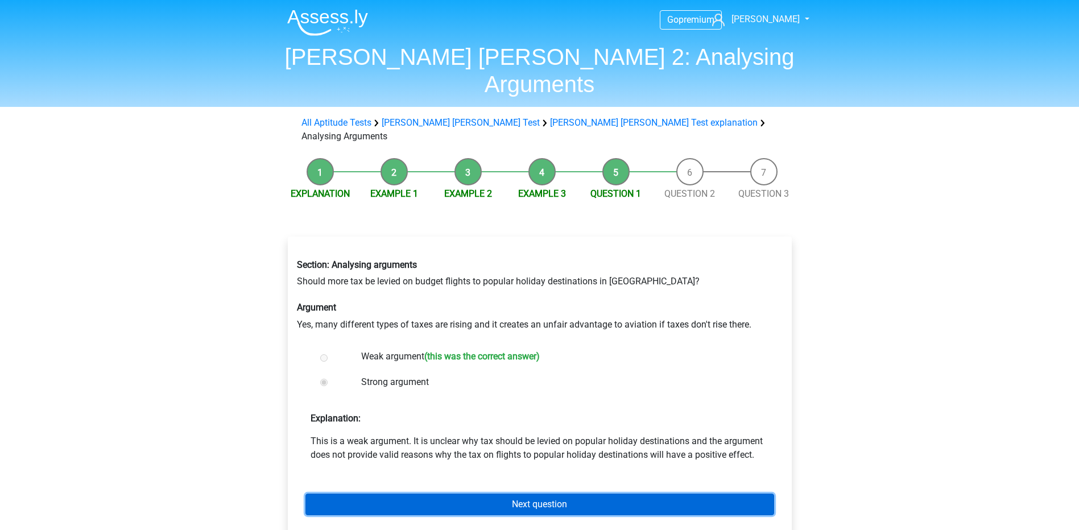
click at [701, 494] on link "Next question" at bounding box center [539, 505] width 469 height 22
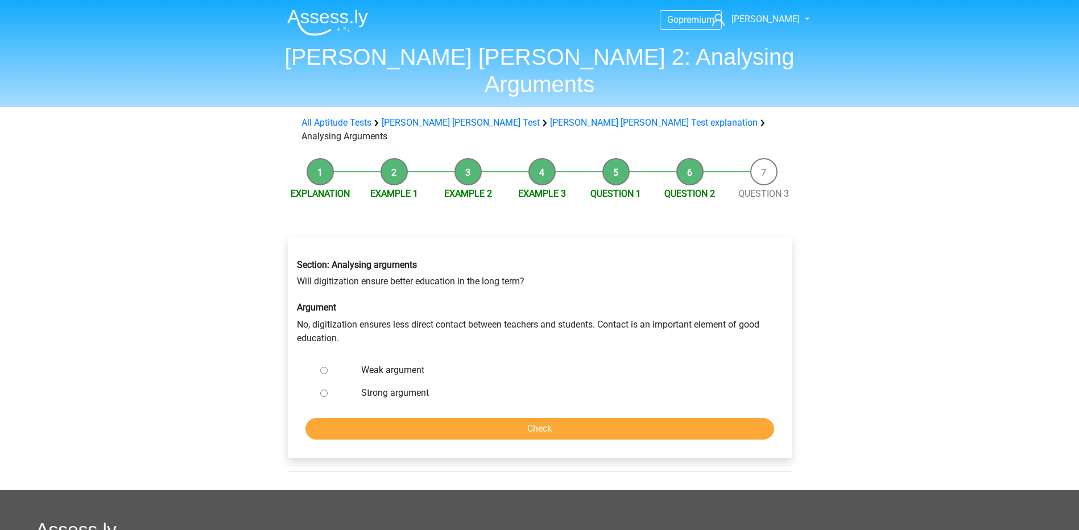
click at [323, 390] on input "Strong argument" at bounding box center [323, 393] width 7 height 7
radio input "true"
click at [386, 418] on input "Check" at bounding box center [539, 429] width 469 height 22
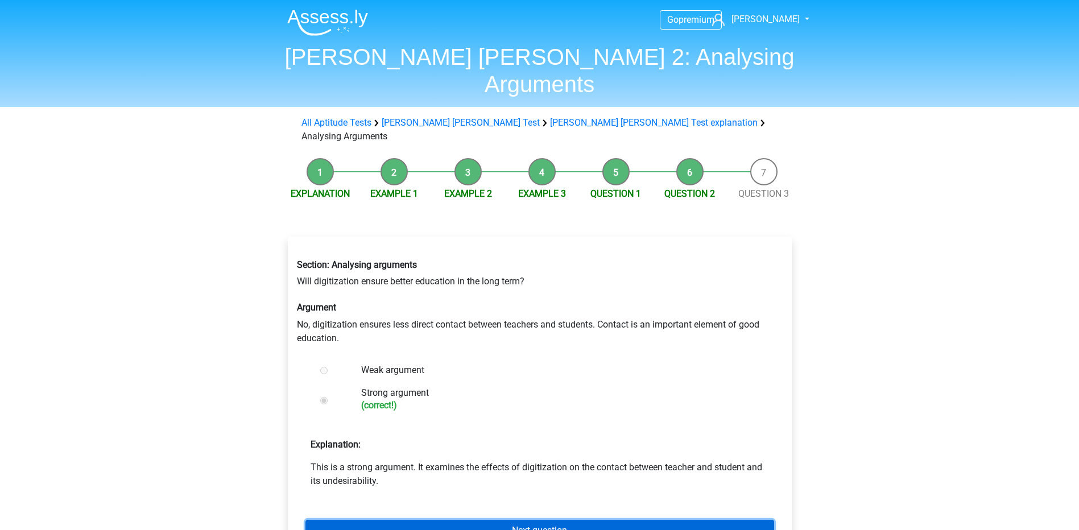
click at [532, 520] on link "Next question" at bounding box center [539, 531] width 469 height 22
